Goal: Task Accomplishment & Management: Complete application form

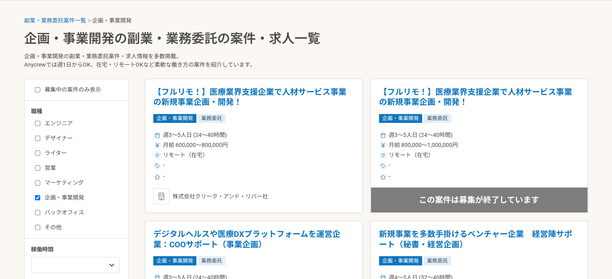
scroll to position [201, 0]
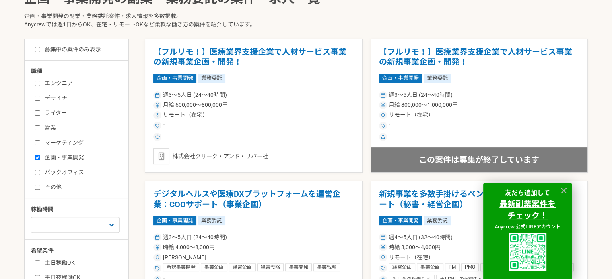
click at [237, 119] on div "週3〜5人日 (24〜40時間) 月給 600,000〜800,000円 リモート（在宅） - -" at bounding box center [253, 115] width 201 height 53
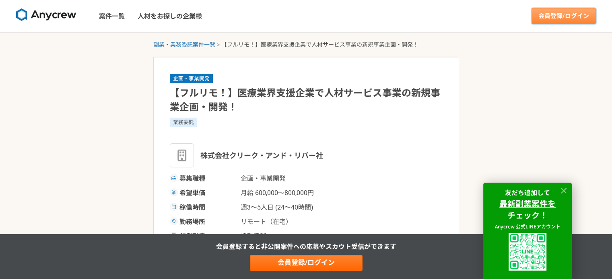
click at [551, 18] on link "会員登録/ログイン" at bounding box center [563, 16] width 64 height 16
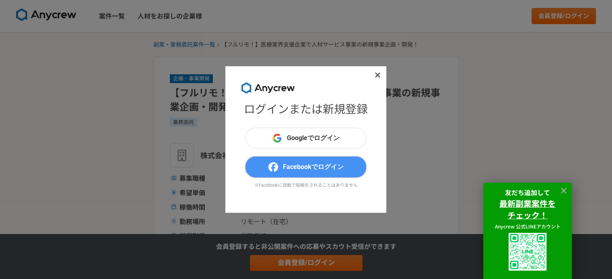
click at [264, 163] on button "Facebookでログイン" at bounding box center [305, 167] width 121 height 21
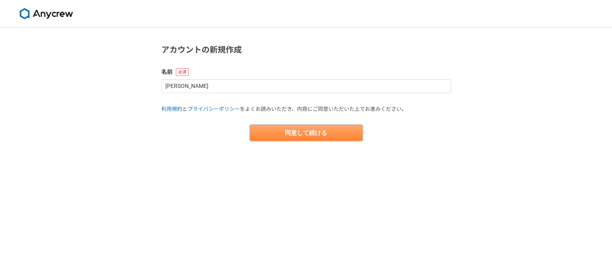
click at [294, 135] on button "同意して続ける" at bounding box center [306, 133] width 113 height 16
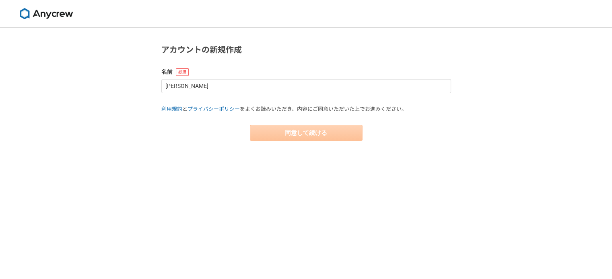
select select "13"
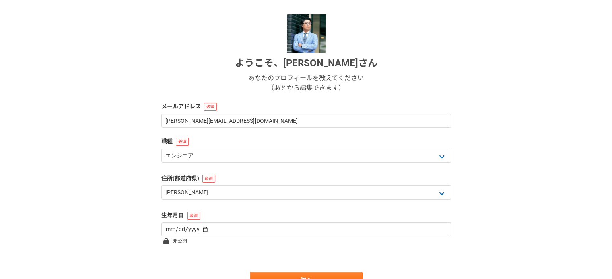
scroll to position [121, 0]
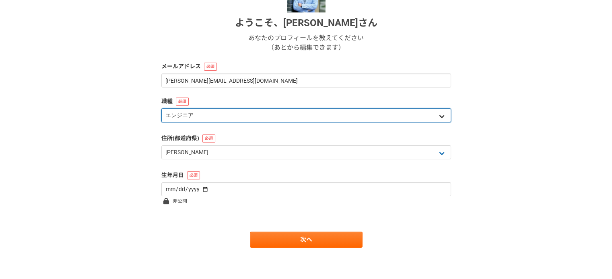
click at [241, 114] on select "エンジニア デザイナー ライター 営業 マーケティング 企画・事業開発 バックオフィス その他" at bounding box center [306, 116] width 290 height 14
select select "6"
click at [161, 109] on select "エンジニア デザイナー ライター 営業 マーケティング 企画・事業開発 バックオフィス その他" at bounding box center [306, 116] width 290 height 14
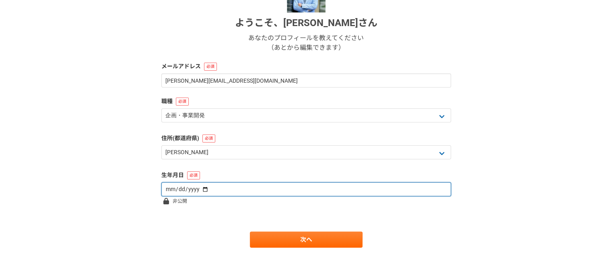
click at [214, 191] on input "date" at bounding box center [306, 190] width 290 height 14
click at [192, 189] on input "date" at bounding box center [306, 190] width 290 height 14
type input "1990-07-12"
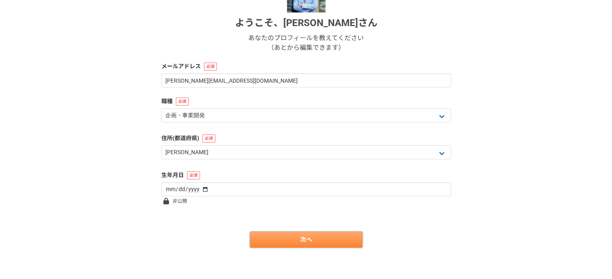
click at [261, 241] on link "次へ" at bounding box center [306, 240] width 113 height 16
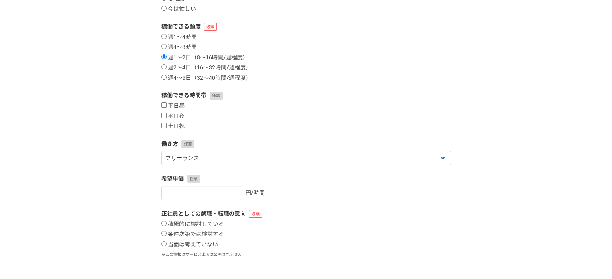
scroll to position [0, 0]
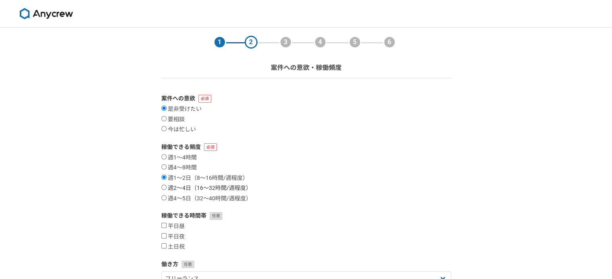
click at [164, 188] on input "週2〜4日（16〜32時間/週程度）" at bounding box center [163, 187] width 5 height 5
radio input "true"
click at [164, 178] on input "週1〜2日（8〜16時間/週程度）" at bounding box center [163, 177] width 5 height 5
radio input "true"
click at [164, 186] on input "週2〜4日（16〜32時間/週程度）" at bounding box center [163, 187] width 5 height 5
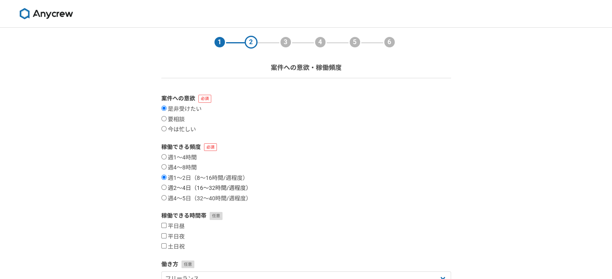
radio input "true"
click at [164, 177] on input "週1〜2日（8〜16時間/週程度）" at bounding box center [163, 177] width 5 height 5
radio input "true"
click at [166, 228] on input "平日昼" at bounding box center [163, 225] width 5 height 5
checkbox input "true"
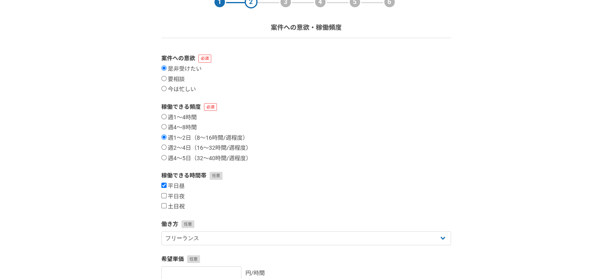
scroll to position [80, 0]
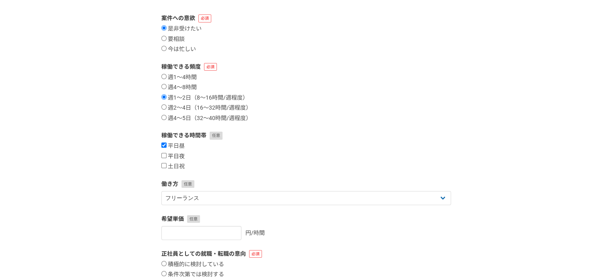
click at [162, 154] on input "平日夜" at bounding box center [163, 155] width 5 height 5
checkbox input "true"
click at [162, 166] on input "土日祝" at bounding box center [163, 165] width 5 height 5
checkbox input "true"
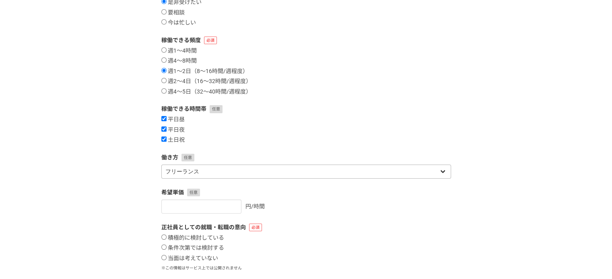
scroll to position [121, 0]
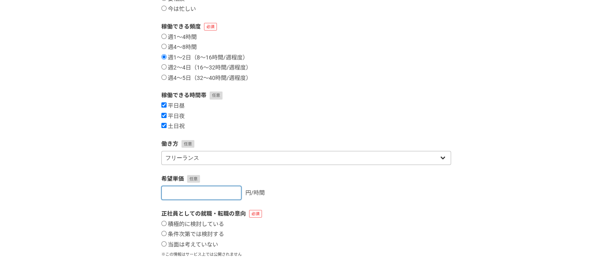
click at [187, 198] on input "number" at bounding box center [201, 193] width 80 height 14
type input "5000"
click at [164, 225] on input "積極的に検討している" at bounding box center [163, 223] width 5 height 5
radio input "true"
click at [183, 192] on input "5000" at bounding box center [201, 193] width 80 height 14
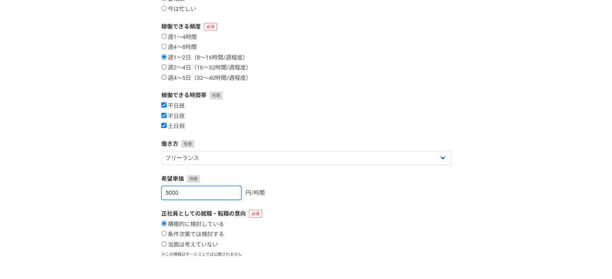
click at [183, 192] on input "5000" at bounding box center [201, 193] width 80 height 14
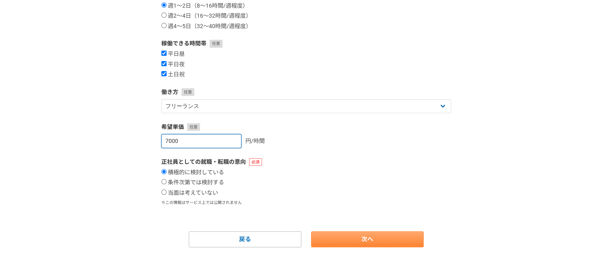
type input "7000"
click at [338, 238] on link "次へ" at bounding box center [367, 240] width 113 height 16
select select
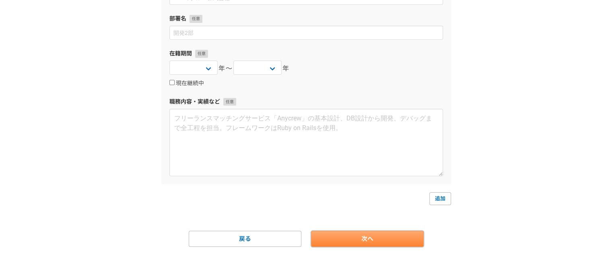
scroll to position [0, 0]
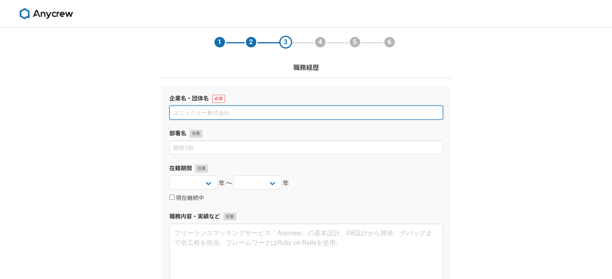
click at [261, 118] on input at bounding box center [305, 113] width 273 height 14
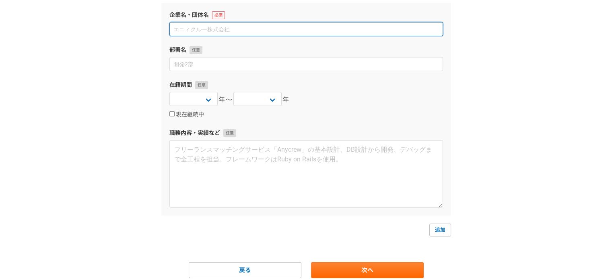
scroll to position [114, 0]
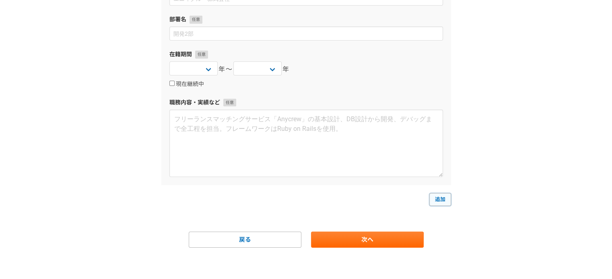
click at [437, 197] on link "追加" at bounding box center [440, 199] width 22 height 13
select select
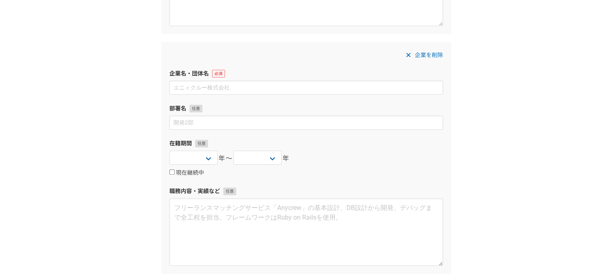
scroll to position [354, 0]
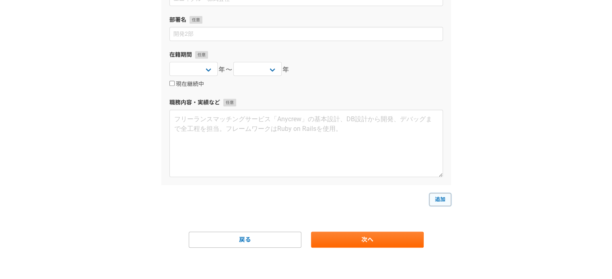
click at [442, 198] on link "追加" at bounding box center [440, 199] width 22 height 13
select select
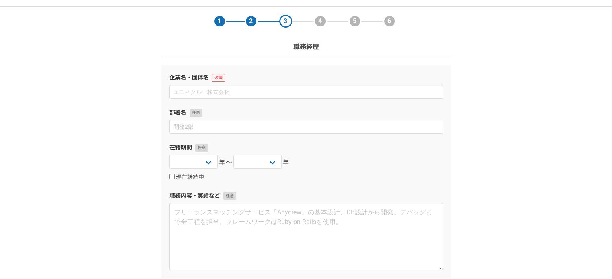
scroll to position [18, 0]
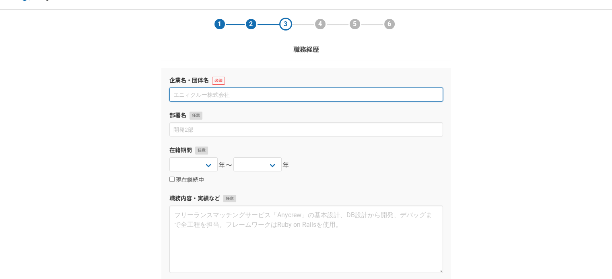
click at [261, 94] on input at bounding box center [305, 95] width 273 height 14
paste input "株式会社リクルートスタッフィング"
type input "株式会社リクルートスタッフィング"
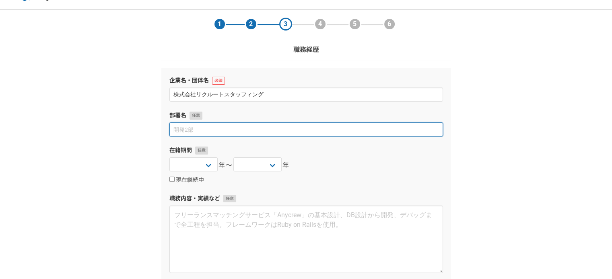
click at [195, 134] on input at bounding box center [305, 130] width 273 height 14
paste input "セールススタッフィング部 インターナショナルグループ"
type input "セールススタッフィング部 インターナショナルグループ"
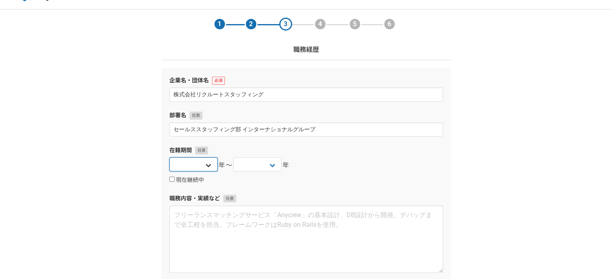
click at [201, 164] on select "2025 2024 2023 2022 2021 2020 2019 2018 2017 2016 2015 2014 2013 2012 2011 2010…" at bounding box center [193, 165] width 48 height 14
select select "2013"
click at [169, 158] on select "2025 2024 2023 2022 2021 2020 2019 2018 2017 2016 2015 2014 2013 2012 2011 2010…" at bounding box center [193, 165] width 48 height 14
click at [273, 166] on select "2025 2024 2023 2022 2021 2020 2019 2018 2017 2016 2015 2014 2013 2012 2011 2010…" at bounding box center [257, 165] width 48 height 14
select select "2019"
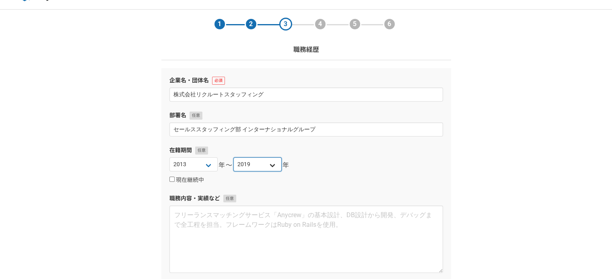
click at [233, 158] on select "2025 2024 2023 2022 2021 2020 2019 2018 2017 2016 2015 2014 2013 2012 2011 2010…" at bounding box center [257, 165] width 48 height 14
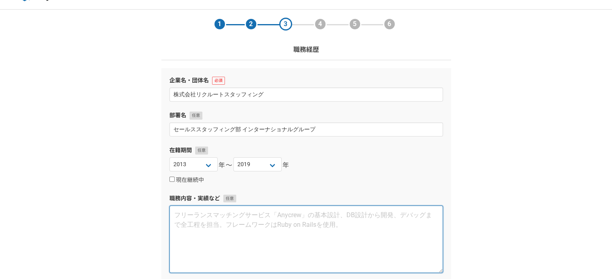
click at [214, 220] on textarea at bounding box center [305, 240] width 273 height 68
paste textarea "販売/接客業をメインとした、各業界の事務領域の事務派遣 〈サービス内容〉 外国籍の留学生のマッチングサービス  担当：社内新規事業立ち上げ制度を利用し、サー…"
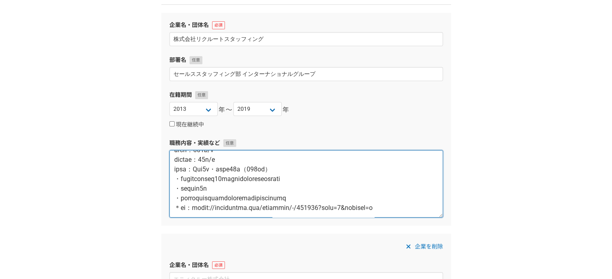
scroll to position [139, 0]
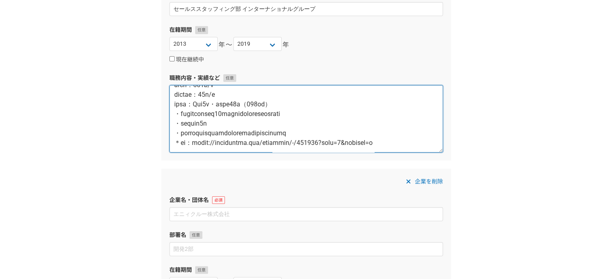
type textarea "販売/接客業をメインとした、各業界の事務領域の事務派遣 〈サービス内容〉 外国籍の留学生のマッチングサービス  担当：社内新規事業立ち上げ制度を利用し、サー…"
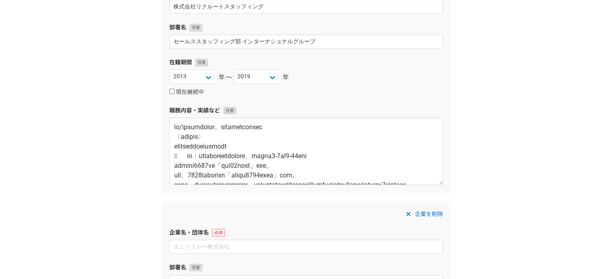
scroll to position [179, 0]
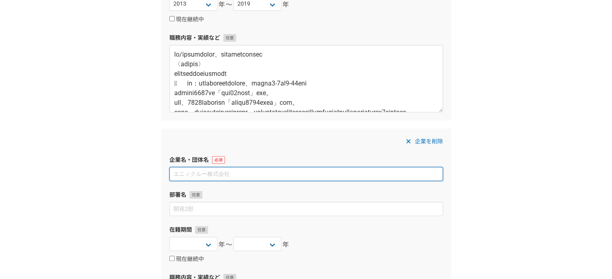
click at [191, 169] on input at bounding box center [305, 174] width 273 height 14
click at [180, 175] on input at bounding box center [305, 174] width 273 height 14
paste input "イグニション・ポイント株式会社"
type input "イグニション・ポイント株式会社"
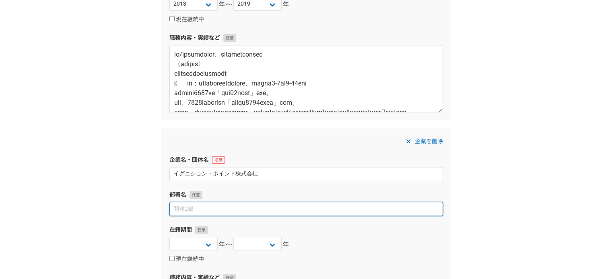
click at [171, 211] on input at bounding box center [305, 209] width 273 height 14
paste input "カスタマーインサイト"
type input "カスタマーインサイト"
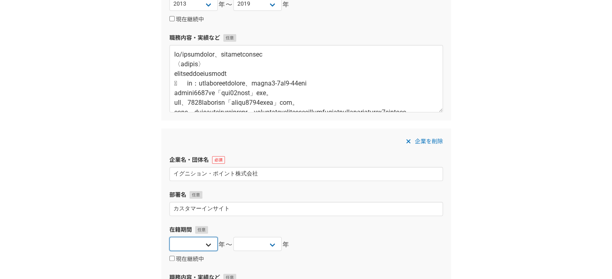
click at [199, 242] on select "2025 2024 2023 2022 2021 2020 2019 2018 2017 2016 2015 2014 2013 2012 2011 2010…" at bounding box center [193, 244] width 48 height 14
select select "2019"
click at [169, 237] on select "2025 2024 2023 2022 2021 2020 2019 2018 2017 2016 2015 2014 2013 2012 2011 2010…" at bounding box center [193, 244] width 48 height 14
click at [257, 245] on select "2025 2024 2023 2022 2021 2020 2019 2018 2017 2016 2015 2014 2013 2012 2011 2010…" at bounding box center [257, 244] width 48 height 14
select select "2020"
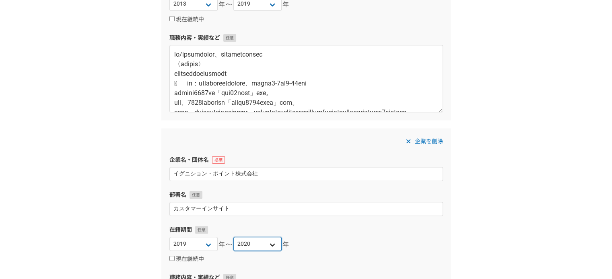
click at [233, 237] on select "2025 2024 2023 2022 2021 2020 2019 2018 2017 2016 2015 2014 2013 2012 2011 2010…" at bounding box center [257, 244] width 48 height 14
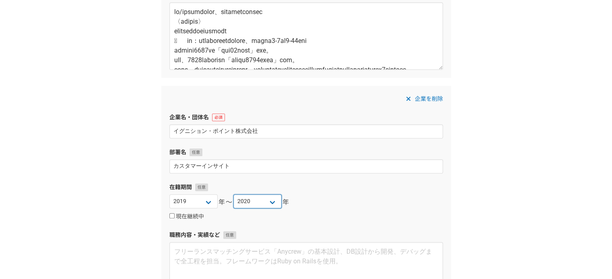
scroll to position [259, 0]
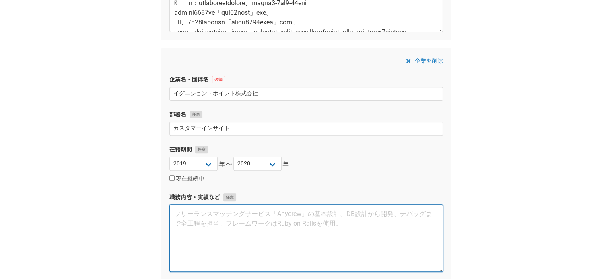
click at [266, 225] on textarea at bounding box center [305, 239] width 273 height 68
paste textarea "外資系コンサルティングファーム/大手Sierを対象とした、フリーランスコンサルタントのマッチングサービス  担当：SES 全くの未経験から、新入社員の受け入…"
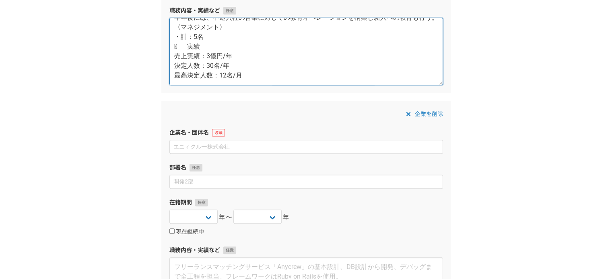
scroll to position [460, 0]
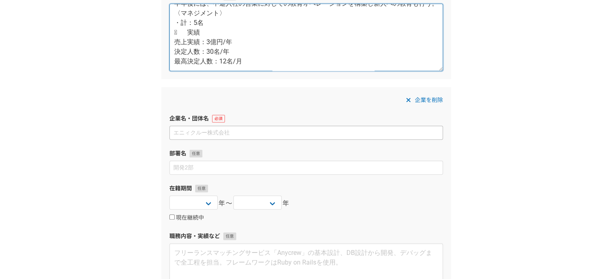
type textarea "外資系コンサルティングファーム/大手Sierを対象とした、フリーランスコンサルタントのマッチングサービス  担当：SES 全くの未経験から、新入社員の受け入…"
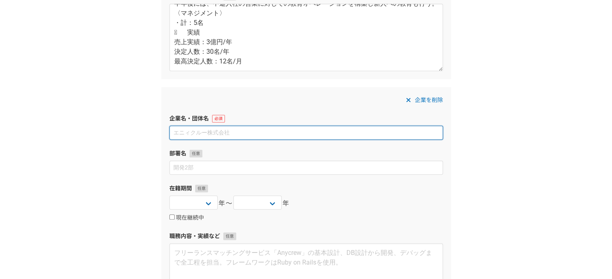
click at [248, 129] on input at bounding box center [305, 133] width 273 height 14
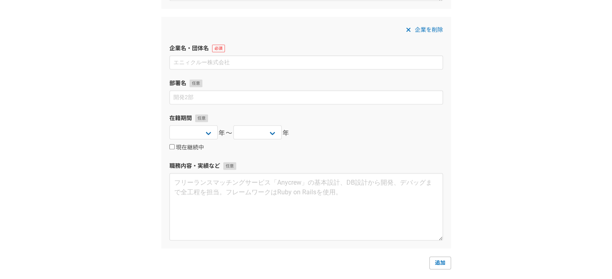
scroll to position [501, 0]
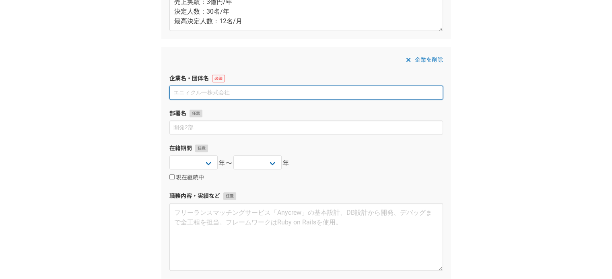
click at [202, 95] on input at bounding box center [305, 93] width 273 height 14
paste input "株式会社Regrit Partners"
type input "株式会社Regrit Partners"
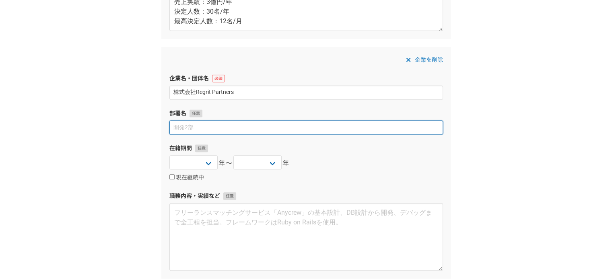
click at [214, 130] on input at bounding box center [305, 128] width 273 height 14
paste input "キャリアフロンティア事業"
type input "キャリアフロンティア事業"
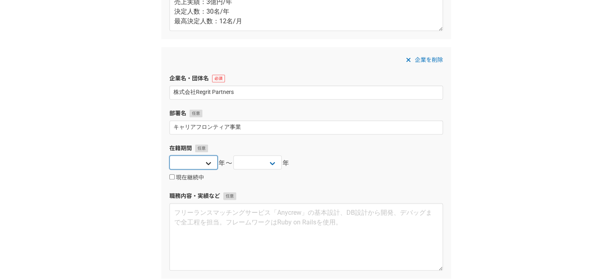
click at [199, 164] on select "2025 2024 2023 2022 2021 2020 2019 2018 2017 2016 2015 2014 2013 2012 2011 2010…" at bounding box center [193, 163] width 48 height 14
select select "2020"
click at [169, 156] on select "2025 2024 2023 2022 2021 2020 2019 2018 2017 2016 2015 2014 2013 2012 2011 2010…" at bounding box center [193, 163] width 48 height 14
click at [253, 164] on select "2025 2024 2023 2022 2021 2020 2019 2018 2017 2016 2015 2014 2013 2012 2011 2010…" at bounding box center [257, 163] width 48 height 14
select select "2022"
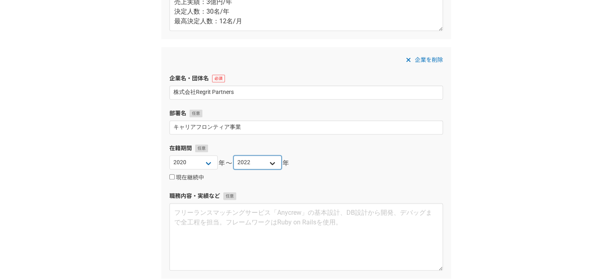
click at [233, 156] on select "2025 2024 2023 2022 2021 2020 2019 2018 2017 2016 2015 2014 2013 2012 2011 2010…" at bounding box center [257, 163] width 48 height 14
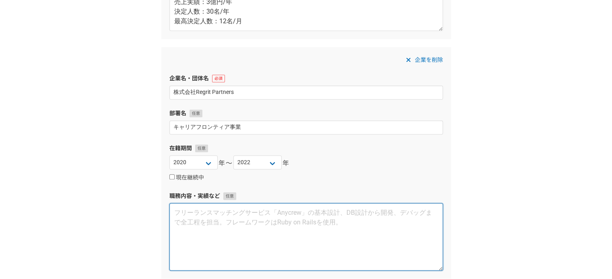
click at [177, 217] on textarea at bounding box center [305, 237] width 273 height 68
click at [185, 213] on textarea at bounding box center [305, 237] width 273 height 68
paste textarea "外資系コンサルティングファーム/大手Sierを対象とした、フリーランスコンサルタントのマッチングサービス  担当：サービスの立ち上げ～推進 ・ サービス構想…"
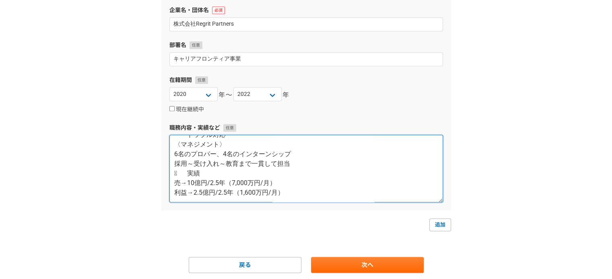
scroll to position [594, 0]
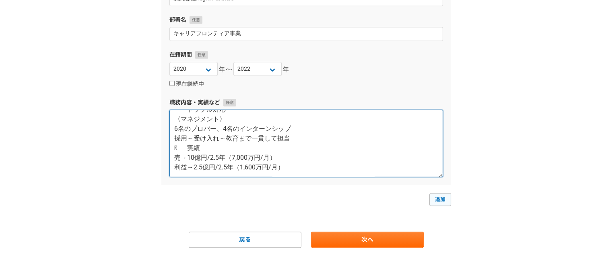
type textarea "外資系コンサルティングファーム/大手Sierを対象とした、フリーランスコンサルタントのマッチングサービス  担当：サービスの立ち上げ～推進 ・ サービス構想…"
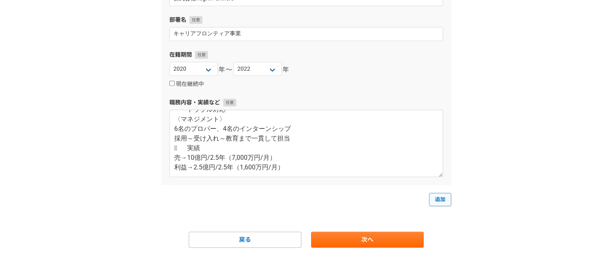
click at [438, 197] on link "追加" at bounding box center [440, 199] width 22 height 13
select select
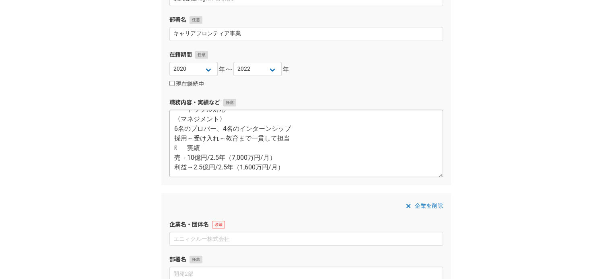
scroll to position [125, 0]
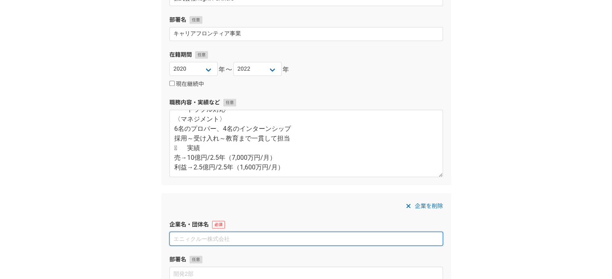
click at [197, 242] on input at bounding box center [305, 239] width 273 height 14
paste input "JamSession株式会社 (業務委託契約)"
type input "JamSession株式会社 (業務委託契約)"
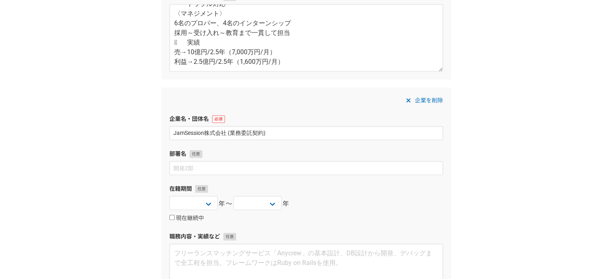
scroll to position [715, 0]
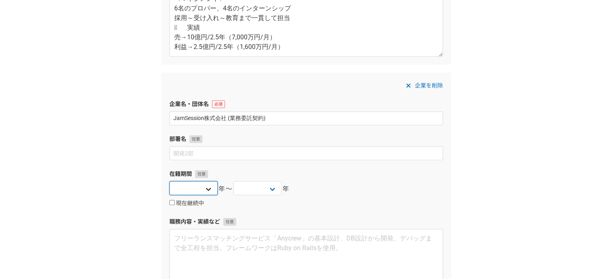
click at [188, 183] on select "2025 2024 2023 2022 2021 2020 2019 2018 2017 2016 2015 2014 2013 2012 2011 2010…" at bounding box center [193, 188] width 48 height 14
select select "2022"
click at [169, 181] on select "2025 2024 2023 2022 2021 2020 2019 2018 2017 2016 2015 2014 2013 2012 2011 2010…" at bounding box center [193, 188] width 48 height 14
click at [263, 193] on select "2025 2024 2023 2022 2021 2020 2019 2018 2017 2016 2015 2014 2013 2012 2011 2010…" at bounding box center [257, 188] width 48 height 14
click at [172, 201] on input "現在継続中" at bounding box center [171, 202] width 5 height 5
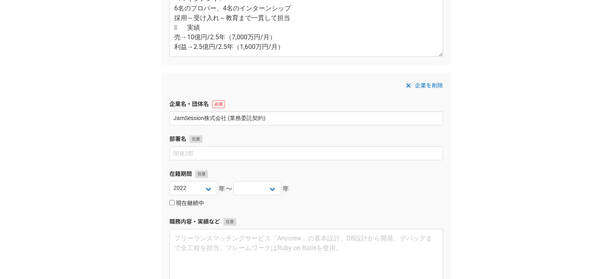
checkbox input "true"
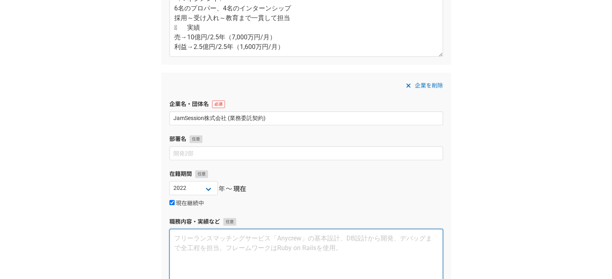
click at [189, 238] on textarea at bounding box center [305, 263] width 273 height 68
paste textarea "フリーコンサルタントのマッチングサービス ・ 担当 ・ 経営戦略策定 ・ 事業戦略策定 ・ 資金調達 ・ 営業戦略の策定 ・ 営業資料作成 ・ 各種ステークホ…"
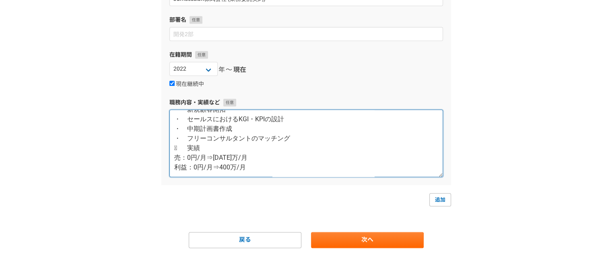
scroll to position [0, 0]
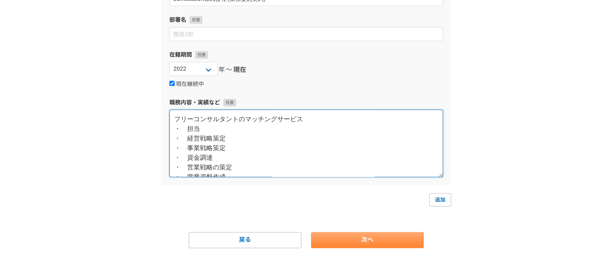
type textarea "フリーコンサルタントのマッチングサービス ・ 担当 ・ 経営戦略策定 ・ 事業戦略策定 ・ 資金調達 ・ 営業戦略の策定 ・ 営業資料作成 ・ 各種ステークホ…"
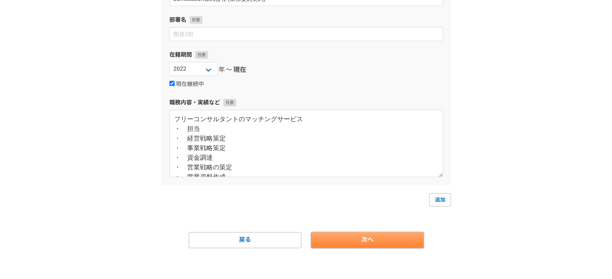
click at [357, 242] on link "次へ" at bounding box center [367, 240] width 113 height 16
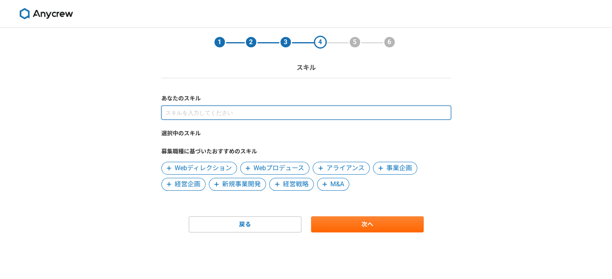
click at [197, 110] on input at bounding box center [306, 113] width 290 height 14
type input "z"
type input "事業"
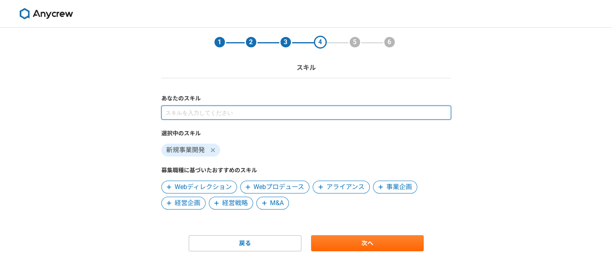
click at [191, 108] on input at bounding box center [306, 113] width 290 height 14
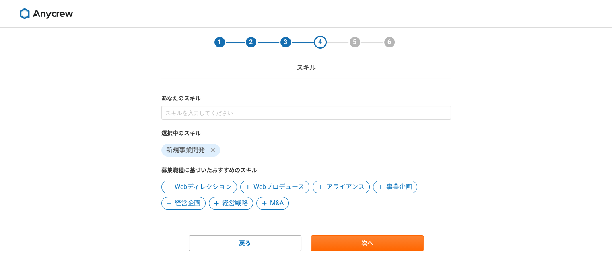
click at [379, 185] on icon at bounding box center [380, 188] width 5 height 6
click at [191, 205] on span "経営戦略" at bounding box center [188, 204] width 26 height 10
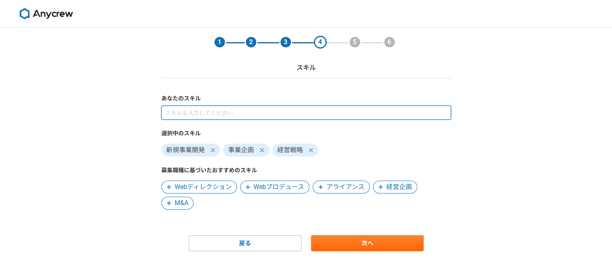
click at [221, 113] on input at bounding box center [306, 113] width 290 height 14
type input "営業"
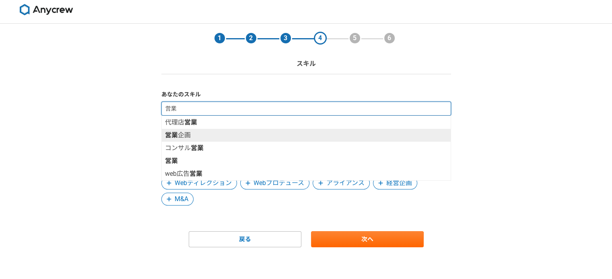
scroll to position [4, 0]
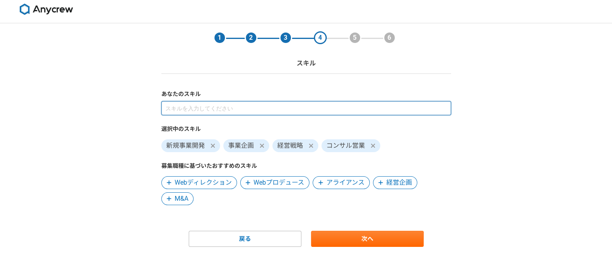
click at [222, 107] on input at bounding box center [306, 108] width 290 height 14
type input "人事"
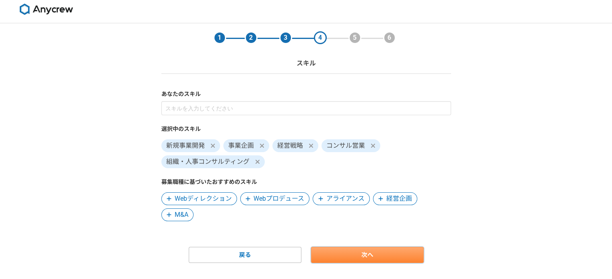
click at [333, 257] on link "次へ" at bounding box center [367, 255] width 113 height 16
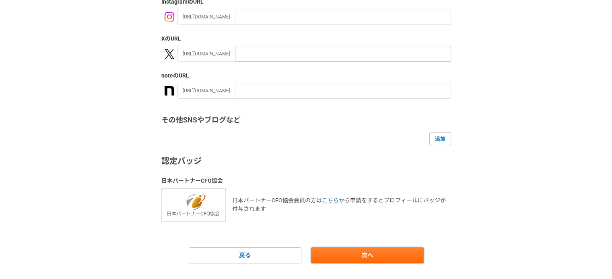
scroll to position [162, 0]
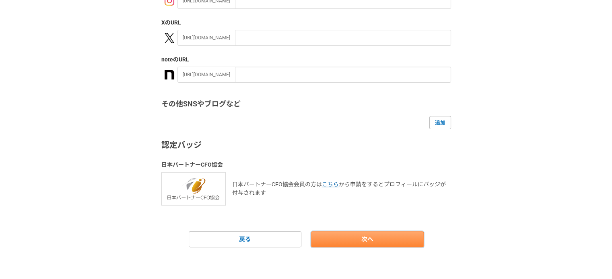
click at [367, 235] on link "次へ" at bounding box center [367, 240] width 113 height 16
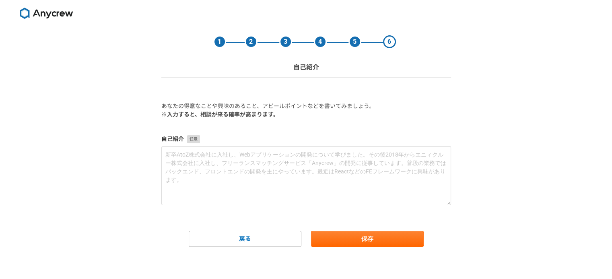
scroll to position [0, 0]
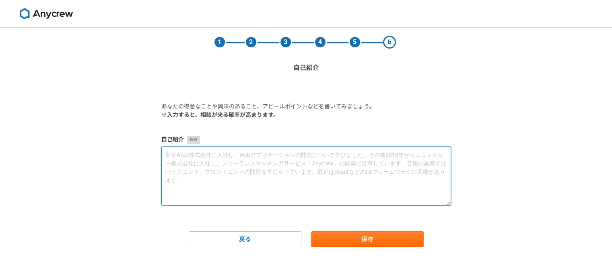
click at [236, 169] on textarea at bounding box center [306, 176] width 290 height 59
click at [311, 156] on textarea at bounding box center [306, 176] width 290 height 59
paste textarea "新卒でリクルートホールディングスの人材派遣事業に入社。入社後は大手金融機関を対象に、登録派遣スタッフの提案～就業後の稼働管理まで一貫して担当。その後、社内新規…"
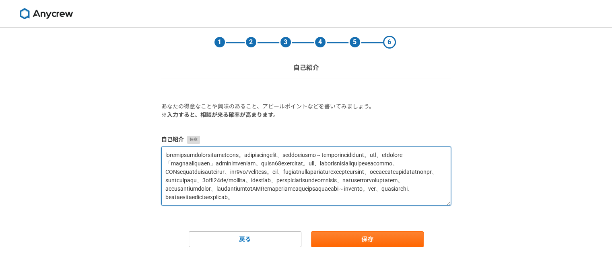
scroll to position [29, 0]
type textarea "新卒でリクルートホールディングスの人材派遣事業に入社。入社後は大手金融機関を対象に、登録派遣スタッフの提案～就業後の稼働管理まで一貫して担当。その後、社内新規…"
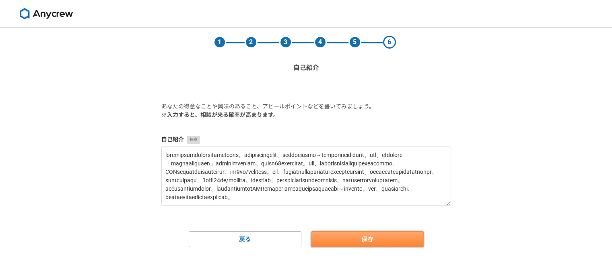
click at [360, 243] on button "保存" at bounding box center [367, 240] width 113 height 16
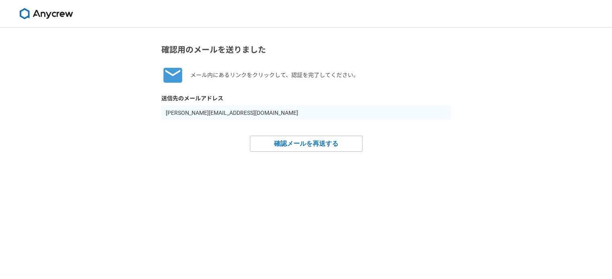
click at [68, 10] on img at bounding box center [46, 13] width 60 height 11
